Goal: Information Seeking & Learning: Understand process/instructions

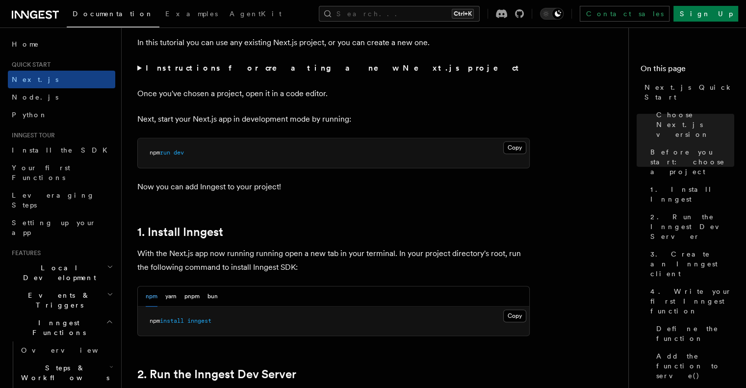
scroll to position [343, 0]
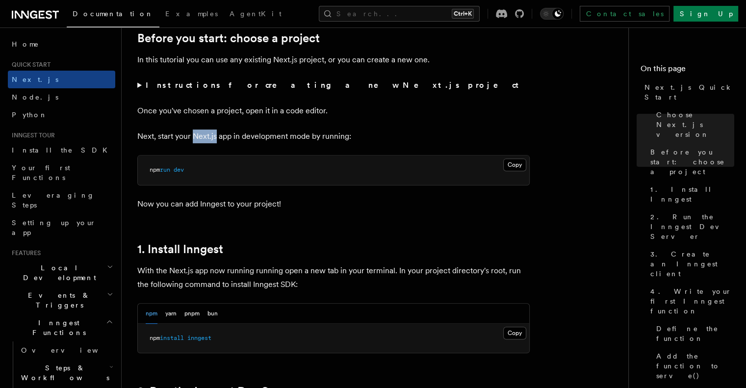
drag, startPoint x: 217, startPoint y: 135, endPoint x: 195, endPoint y: 135, distance: 22.6
click at [195, 135] on p "Next, start your Next.js app in development mode by running:" at bounding box center [333, 137] width 393 height 14
copy p "Next.js"
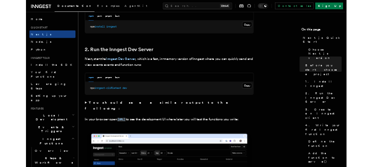
scroll to position [638, 0]
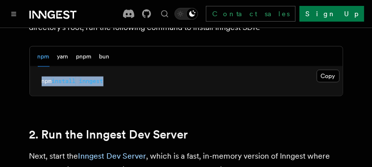
drag, startPoint x: 142, startPoint y: 65, endPoint x: 43, endPoint y: 70, distance: 99.7
click at [43, 70] on pre "npm install inngest" at bounding box center [186, 81] width 313 height 29
copy span "npm install inngest"
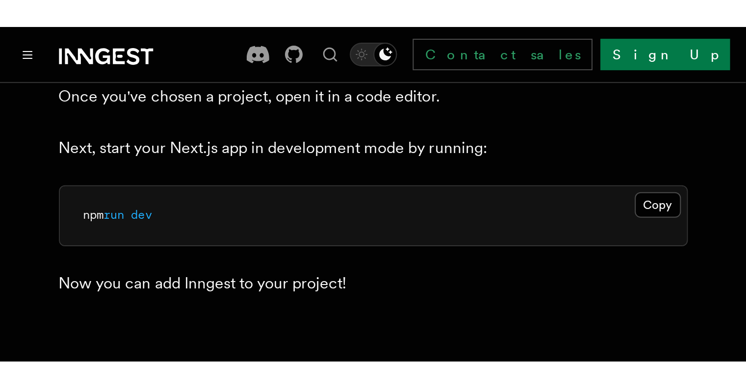
scroll to position [442, 0]
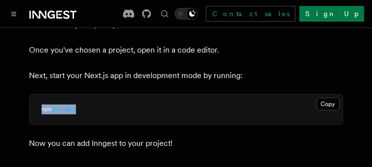
drag, startPoint x: 101, startPoint y: 94, endPoint x: 43, endPoint y: 99, distance: 58.1
click at [43, 99] on pre "npm run dev" at bounding box center [186, 109] width 313 height 29
copy span "npm run dev"
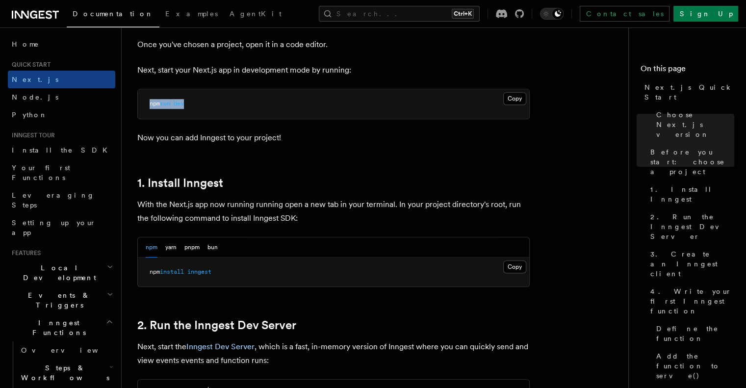
scroll to position [393, 0]
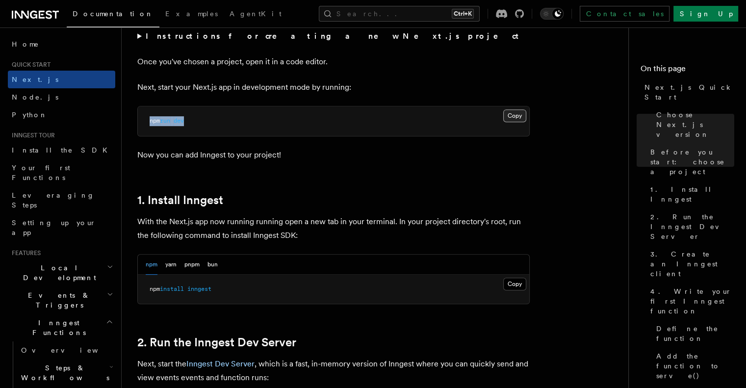
click at [512, 115] on button "Copy Copied" at bounding box center [514, 115] width 23 height 13
click at [395, 340] on h2 "2. Run the Inngest Dev Server" at bounding box center [333, 343] width 393 height 14
click at [518, 284] on button "Copy Copied" at bounding box center [514, 284] width 23 height 13
click at [395, 342] on h2 "2. Run the Inngest Dev Server" at bounding box center [333, 343] width 393 height 14
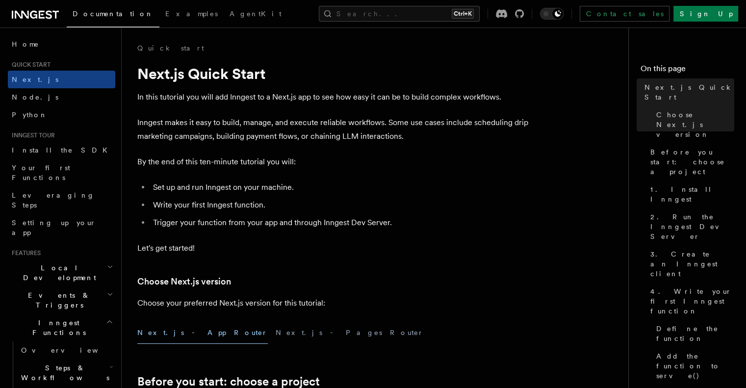
scroll to position [0, 0]
click at [188, 333] on button "Next.js - App Router" at bounding box center [202, 333] width 131 height 22
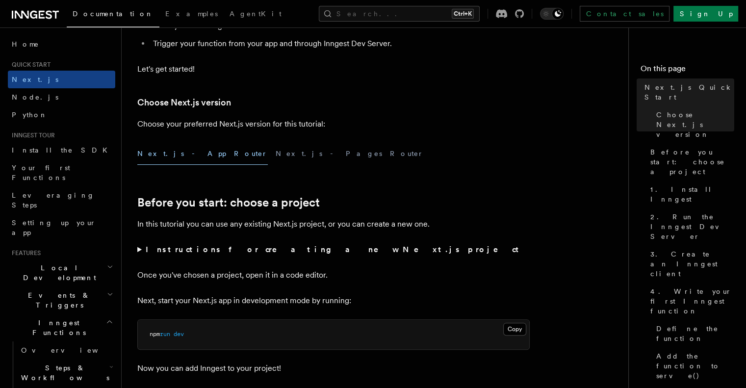
scroll to position [196, 0]
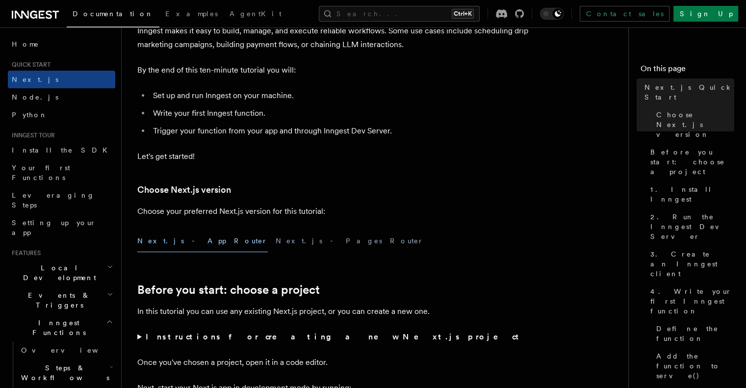
scroll to position [98, 0]
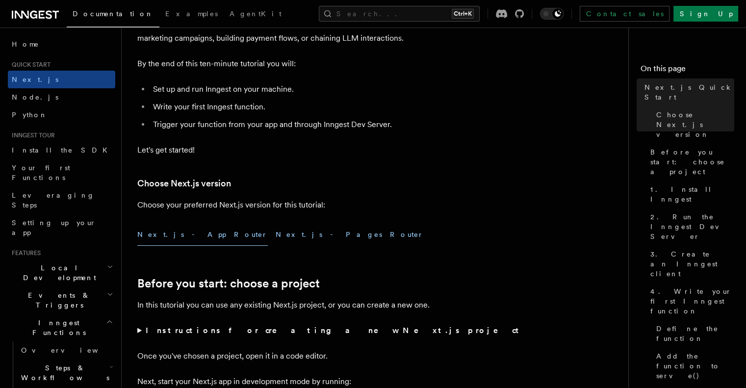
click at [276, 235] on button "Next.js - Pages Router" at bounding box center [350, 235] width 148 height 22
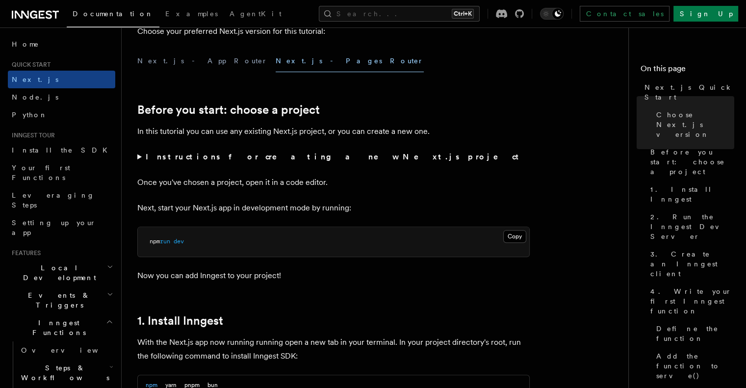
scroll to position [343, 0]
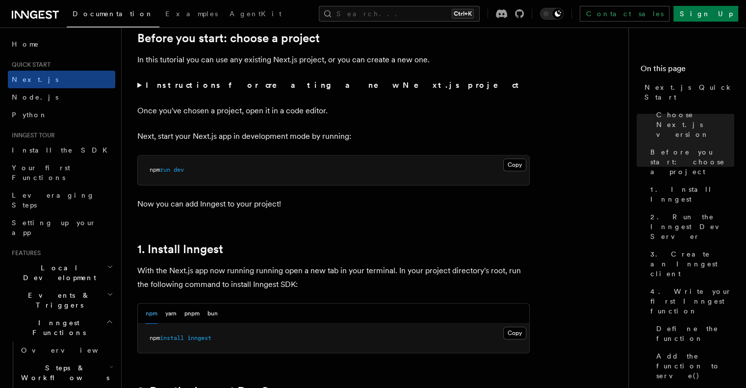
click at [225, 337] on pre "npm install inngest" at bounding box center [334, 338] width 392 height 29
drag, startPoint x: 196, startPoint y: 166, endPoint x: 149, endPoint y: 172, distance: 47.5
click at [149, 172] on pre "npm run dev" at bounding box center [334, 170] width 392 height 29
copy span "npm run dev"
click at [463, 319] on div "npm yarn pnpm bun" at bounding box center [334, 314] width 392 height 20
